Goal: Task Accomplishment & Management: Complete application form

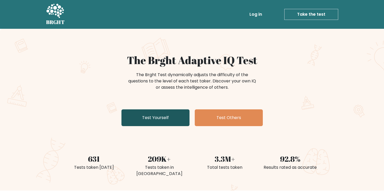
click at [171, 117] on link "Test Yourself" at bounding box center [155, 117] width 68 height 17
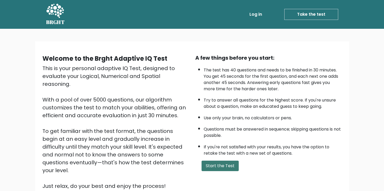
click at [221, 167] on button "Start the Test" at bounding box center [220, 166] width 37 height 10
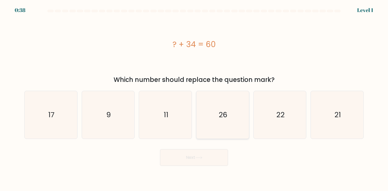
click at [248, 117] on div "26" at bounding box center [222, 115] width 53 height 48
click at [194, 98] on input "d. 26" at bounding box center [194, 97] width 0 height 3
radio input "true"
click at [216, 160] on button "Next" at bounding box center [194, 157] width 68 height 17
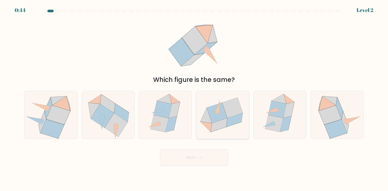
click at [224, 113] on icon at bounding box center [217, 113] width 20 height 20
click at [194, 98] on input "d." at bounding box center [194, 97] width 0 height 3
radio input "true"
click at [208, 165] on button "Next" at bounding box center [194, 157] width 68 height 17
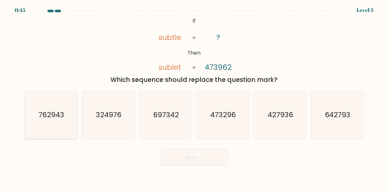
click at [41, 120] on icon "762943" at bounding box center [51, 115] width 48 height 48
click at [194, 98] on input "a. 762943" at bounding box center [194, 97] width 0 height 3
radio input "true"
click at [186, 161] on button "Next" at bounding box center [194, 157] width 68 height 17
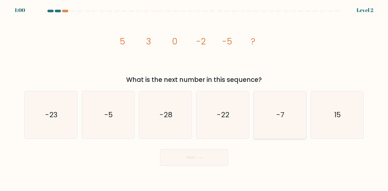
click at [288, 113] on icon "-7" at bounding box center [280, 115] width 48 height 48
click at [194, 98] on input "e. -7" at bounding box center [194, 97] width 0 height 3
radio input "true"
click at [200, 164] on button "Next" at bounding box center [194, 157] width 68 height 17
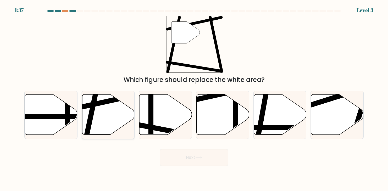
click at [98, 127] on icon at bounding box center [108, 115] width 53 height 40
click at [194, 98] on input "b." at bounding box center [194, 97] width 0 height 3
radio input "true"
click at [179, 155] on button "Next" at bounding box center [194, 157] width 68 height 17
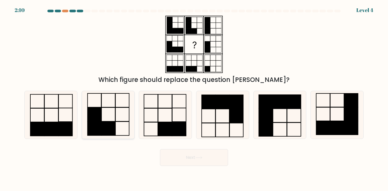
click at [97, 130] on rect at bounding box center [94, 129] width 14 height 14
click at [194, 98] on input "b." at bounding box center [194, 97] width 0 height 3
radio input "true"
click at [198, 156] on icon at bounding box center [198, 157] width 7 height 3
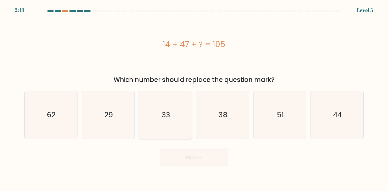
click at [175, 123] on icon "33" at bounding box center [166, 115] width 48 height 48
click at [194, 98] on input "c. 33" at bounding box center [194, 97] width 0 height 3
radio input "true"
click at [332, 118] on icon "44" at bounding box center [337, 115] width 48 height 48
click at [194, 98] on input "f. 44" at bounding box center [194, 97] width 0 height 3
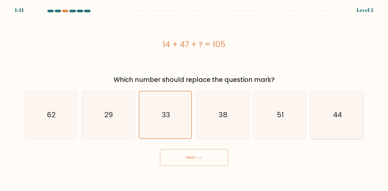
radio input "true"
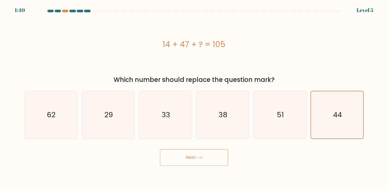
click at [212, 155] on button "Next" at bounding box center [194, 157] width 68 height 17
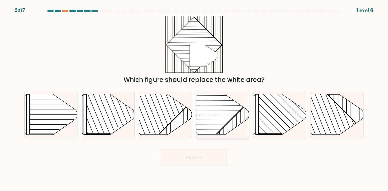
click at [223, 125] on line at bounding box center [201, 125] width 123 height 1
click at [194, 98] on input "d." at bounding box center [194, 97] width 0 height 3
radio input "true"
click at [195, 158] on button "Next" at bounding box center [194, 157] width 68 height 17
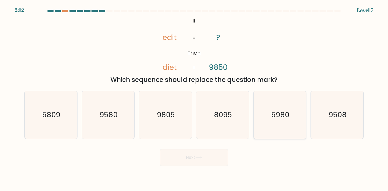
click at [278, 124] on icon "5980" at bounding box center [280, 115] width 48 height 48
click at [194, 98] on input "e. 5980" at bounding box center [194, 97] width 0 height 3
radio input "true"
click at [206, 160] on button "Next" at bounding box center [194, 157] width 68 height 17
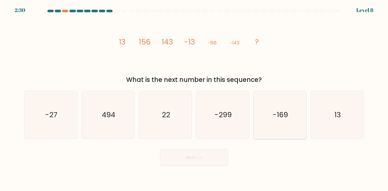
click at [284, 116] on text "-169" at bounding box center [280, 115] width 15 height 10
click at [194, 98] on input "e. -169" at bounding box center [194, 97] width 0 height 3
radio input "true"
click at [214, 162] on button "Next" at bounding box center [194, 157] width 68 height 17
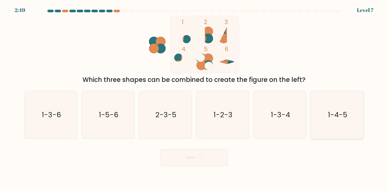
click at [344, 125] on icon "1-4-5" at bounding box center [337, 115] width 48 height 48
click at [194, 98] on input "f. 1-4-5" at bounding box center [194, 97] width 0 height 3
radio input "true"
click at [217, 161] on button "Next" at bounding box center [194, 157] width 68 height 17
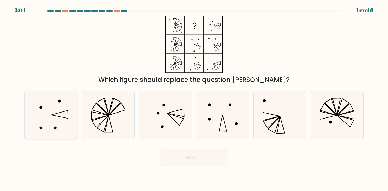
click at [41, 121] on icon at bounding box center [51, 115] width 48 height 48
click at [194, 98] on input "a." at bounding box center [194, 97] width 0 height 3
radio input "true"
click at [207, 159] on button "Next" at bounding box center [194, 157] width 68 height 17
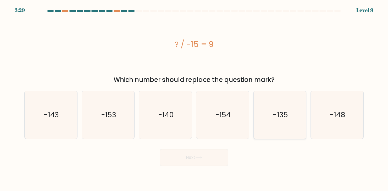
click at [281, 118] on text "-135" at bounding box center [280, 115] width 15 height 10
click at [194, 98] on input "e. -135" at bounding box center [194, 97] width 0 height 3
radio input "true"
click at [206, 155] on button "Next" at bounding box center [194, 157] width 68 height 17
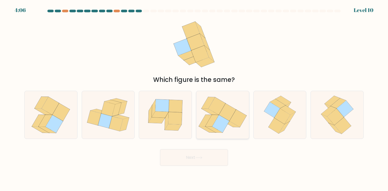
click at [233, 121] on icon at bounding box center [237, 119] width 17 height 18
click at [194, 98] on input "d." at bounding box center [194, 97] width 0 height 3
radio input "true"
click at [217, 155] on button "Next" at bounding box center [194, 157] width 68 height 17
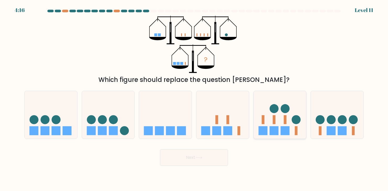
click at [262, 133] on rect at bounding box center [262, 130] width 9 height 9
click at [194, 98] on input "e." at bounding box center [194, 97] width 0 height 3
radio input "true"
click at [211, 158] on button "Next" at bounding box center [194, 157] width 68 height 17
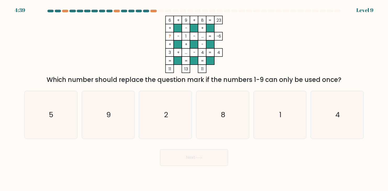
click at [169, 35] on tspan "?" at bounding box center [170, 36] width 2 height 5
click at [166, 97] on icon "2" at bounding box center [166, 115] width 48 height 48
click at [194, 97] on input "c. 2" at bounding box center [194, 97] width 0 height 3
radio input "true"
click at [185, 151] on button "Next" at bounding box center [194, 157] width 68 height 17
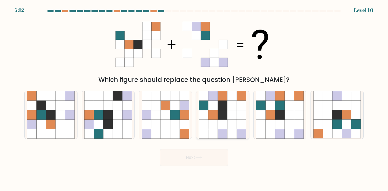
click at [227, 100] on icon at bounding box center [222, 95] width 9 height 9
click at [194, 98] on input "d." at bounding box center [194, 97] width 0 height 3
radio input "true"
click at [201, 158] on icon at bounding box center [198, 157] width 7 height 3
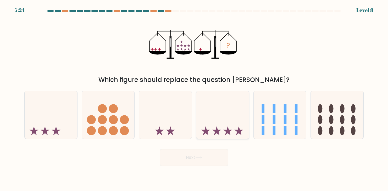
click at [218, 124] on icon at bounding box center [222, 114] width 53 height 43
click at [194, 98] on input "d." at bounding box center [194, 97] width 0 height 3
radio input "true"
click at [215, 152] on button "Next" at bounding box center [194, 157] width 68 height 17
click at [213, 161] on button "Next" at bounding box center [194, 157] width 68 height 17
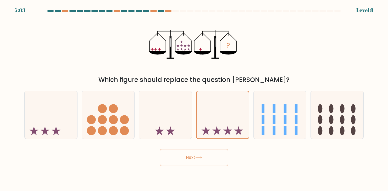
click at [190, 159] on button "Next" at bounding box center [194, 157] width 68 height 17
click at [221, 119] on icon at bounding box center [223, 114] width 52 height 43
click at [194, 98] on input "d." at bounding box center [194, 97] width 0 height 3
click at [197, 156] on icon at bounding box center [198, 157] width 7 height 3
click at [192, 156] on button "Next" at bounding box center [194, 157] width 68 height 17
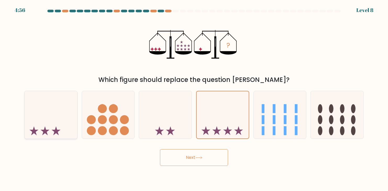
click at [58, 113] on icon at bounding box center [51, 114] width 53 height 43
click at [194, 98] on input "a." at bounding box center [194, 97] width 0 height 3
radio input "true"
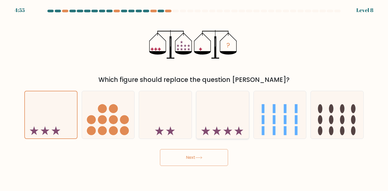
click at [209, 120] on icon at bounding box center [222, 114] width 53 height 43
click at [194, 98] on input "d." at bounding box center [194, 97] width 0 height 3
radio input "true"
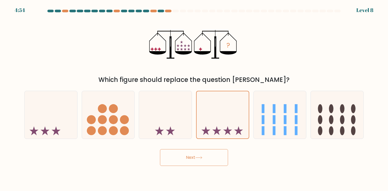
click at [189, 153] on button "Next" at bounding box center [194, 157] width 68 height 17
click at [55, 126] on icon at bounding box center [51, 114] width 53 height 43
click at [194, 98] on input "a." at bounding box center [194, 97] width 0 height 3
radio input "true"
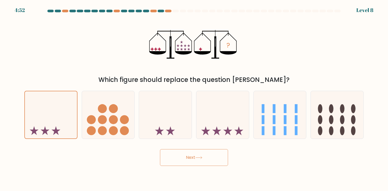
click at [186, 157] on button "Next" at bounding box center [194, 157] width 68 height 17
click at [168, 111] on icon at bounding box center [165, 114] width 53 height 43
click at [194, 98] on input "c." at bounding box center [194, 97] width 0 height 3
radio input "true"
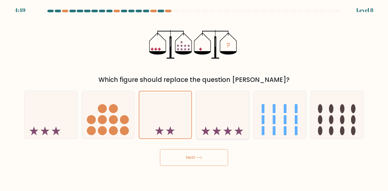
click at [220, 113] on icon at bounding box center [222, 114] width 53 height 43
click at [194, 98] on input "d." at bounding box center [194, 97] width 0 height 3
radio input "true"
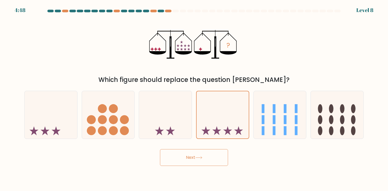
click at [185, 156] on button "Next" at bounding box center [194, 157] width 68 height 17
click at [133, 81] on div "Which figure should replace the question mark?" at bounding box center [193, 79] width 333 height 9
drag, startPoint x: 180, startPoint y: 65, endPoint x: 180, endPoint y: 45, distance: 19.6
click at [180, 64] on icon "?" at bounding box center [194, 44] width 90 height 57
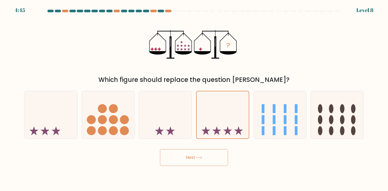
click at [179, 38] on icon "?" at bounding box center [194, 44] width 90 height 57
click at [213, 44] on icon "?" at bounding box center [194, 44] width 90 height 57
click at [278, 114] on icon at bounding box center [280, 114] width 53 height 43
click at [194, 98] on input "e." at bounding box center [194, 97] width 0 height 3
radio input "true"
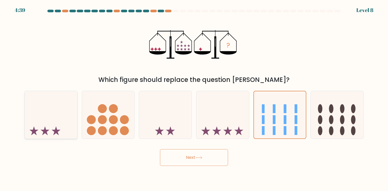
click at [62, 115] on icon at bounding box center [51, 114] width 53 height 43
click at [194, 98] on input "a." at bounding box center [194, 97] width 0 height 3
radio input "true"
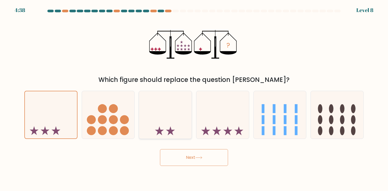
click at [144, 123] on icon at bounding box center [165, 114] width 53 height 43
click at [194, 98] on input "c." at bounding box center [194, 97] width 0 height 3
radio input "true"
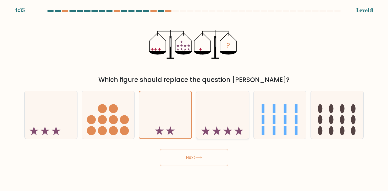
click at [225, 121] on icon at bounding box center [222, 114] width 53 height 43
click at [194, 98] on input "d." at bounding box center [194, 97] width 0 height 3
radio input "true"
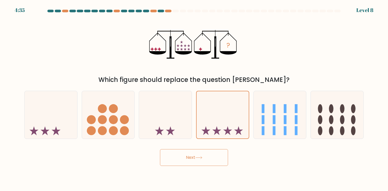
click at [211, 151] on button "Next" at bounding box center [194, 157] width 68 height 17
click at [210, 153] on button "Next" at bounding box center [194, 157] width 68 height 17
click at [114, 125] on icon at bounding box center [108, 114] width 53 height 43
click at [194, 98] on input "b." at bounding box center [194, 97] width 0 height 3
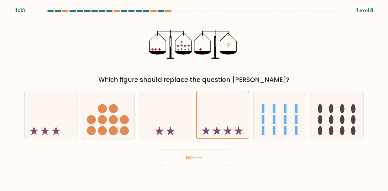
radio input "true"
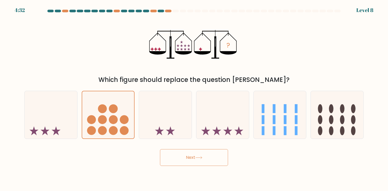
click at [182, 159] on button "Next" at bounding box center [194, 157] width 68 height 17
click at [219, 130] on icon at bounding box center [222, 114] width 53 height 43
click at [194, 98] on input "d." at bounding box center [194, 97] width 0 height 3
radio input "true"
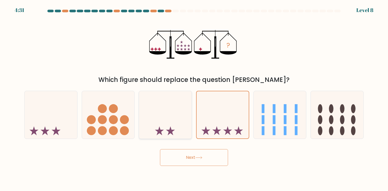
click at [170, 129] on icon at bounding box center [170, 130] width 9 height 9
click at [194, 98] on input "c." at bounding box center [194, 97] width 0 height 3
radio input "true"
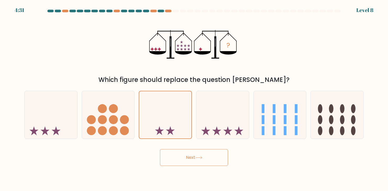
click at [176, 152] on button "Next" at bounding box center [194, 157] width 68 height 17
click at [231, 121] on icon at bounding box center [222, 114] width 53 height 43
click at [194, 98] on input "d." at bounding box center [194, 97] width 0 height 3
radio input "true"
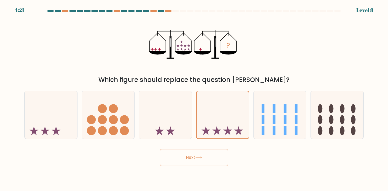
click at [208, 155] on button "Next" at bounding box center [194, 157] width 68 height 17
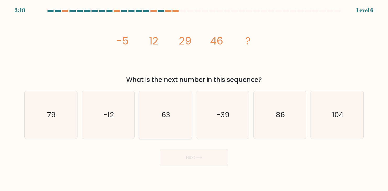
click at [176, 115] on icon "63" at bounding box center [166, 115] width 48 height 48
click at [194, 98] on input "c. 63" at bounding box center [194, 97] width 0 height 3
radio input "true"
click at [197, 154] on button "Next" at bounding box center [194, 157] width 68 height 17
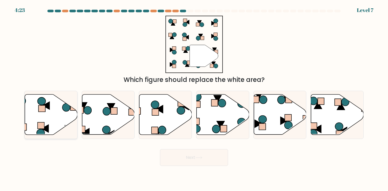
click at [37, 114] on icon at bounding box center [51, 115] width 53 height 40
click at [194, 98] on input "a." at bounding box center [194, 97] width 0 height 3
radio input "true"
click at [182, 156] on button "Next" at bounding box center [194, 157] width 68 height 17
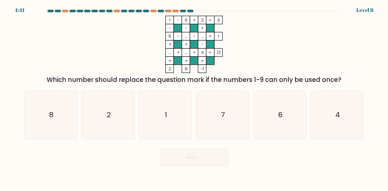
click at [169, 19] on tspan "?" at bounding box center [170, 20] width 2 height 5
click at [170, 19] on tspan "?" at bounding box center [170, 20] width 2 height 5
click at [230, 118] on icon "7" at bounding box center [223, 115] width 48 height 48
click at [194, 98] on input "d. 7" at bounding box center [194, 97] width 0 height 3
radio input "true"
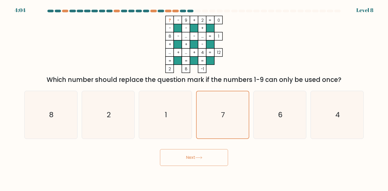
click at [213, 158] on button "Next" at bounding box center [194, 157] width 68 height 17
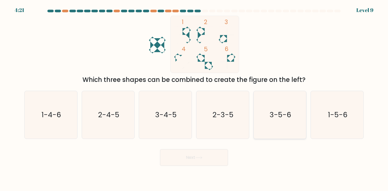
click at [287, 115] on text "3-5-6" at bounding box center [280, 115] width 21 height 10
click at [194, 98] on input "e. 3-5-6" at bounding box center [194, 97] width 0 height 3
radio input "true"
click at [223, 157] on button "Next" at bounding box center [194, 157] width 68 height 17
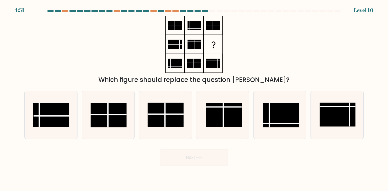
click at [21, 111] on form at bounding box center [194, 88] width 388 height 156
click at [37, 113] on rect at bounding box center [51, 115] width 36 height 24
click at [194, 98] on input "a." at bounding box center [194, 97] width 0 height 3
radio input "true"
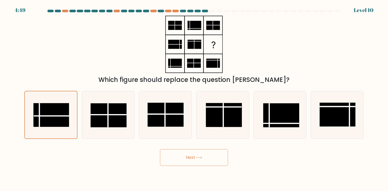
click at [180, 158] on button "Next" at bounding box center [194, 157] width 68 height 17
